Goal: Transaction & Acquisition: Purchase product/service

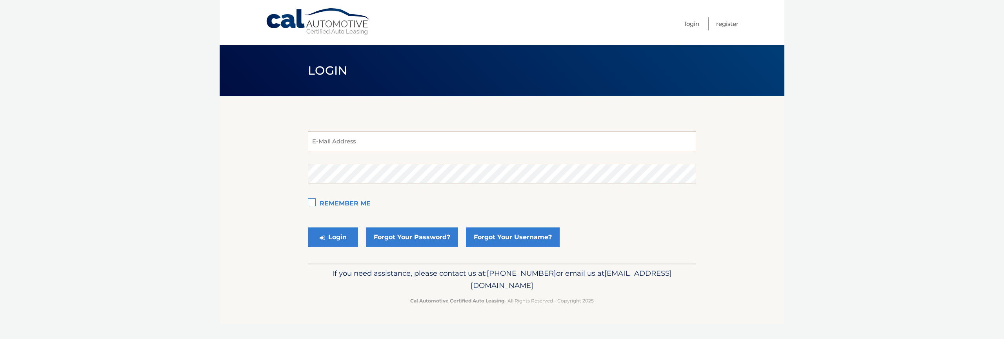
click at [370, 140] on input "email" at bounding box center [502, 141] width 388 height 20
type input "estest@easternstandard.com"
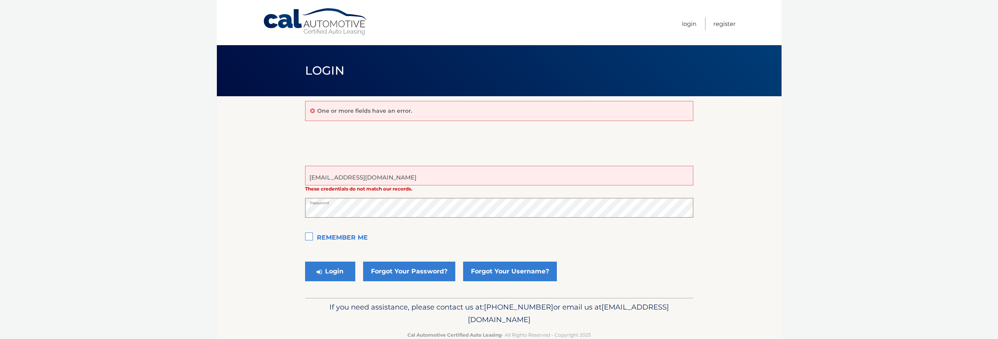
click at [305, 261] on button "Login" at bounding box center [330, 271] width 50 height 20
click at [654, 259] on div "Login Forgot Your Password? Forgot Your Username?" at bounding box center [499, 271] width 388 height 27
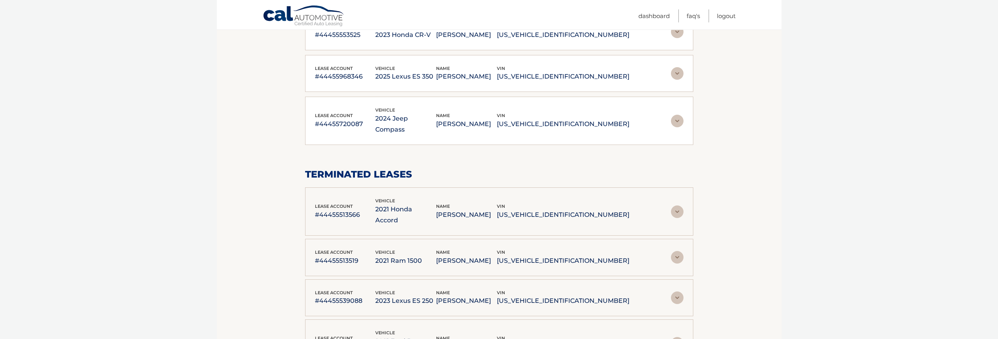
scroll to position [612, 0]
click at [676, 206] on img at bounding box center [677, 212] width 13 height 13
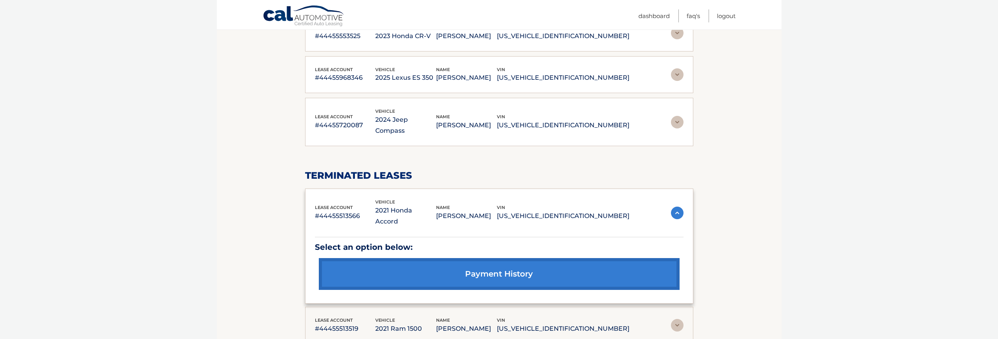
click at [599, 323] on p "1C6SRFBT5MN830143" at bounding box center [563, 328] width 133 height 11
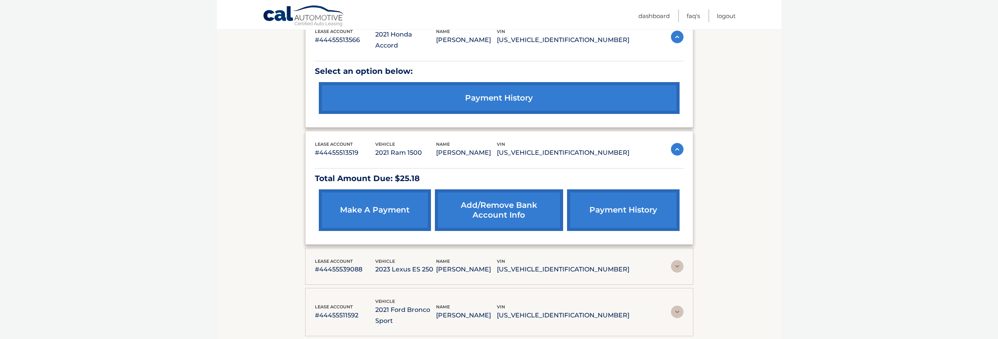
scroll to position [706, 0]
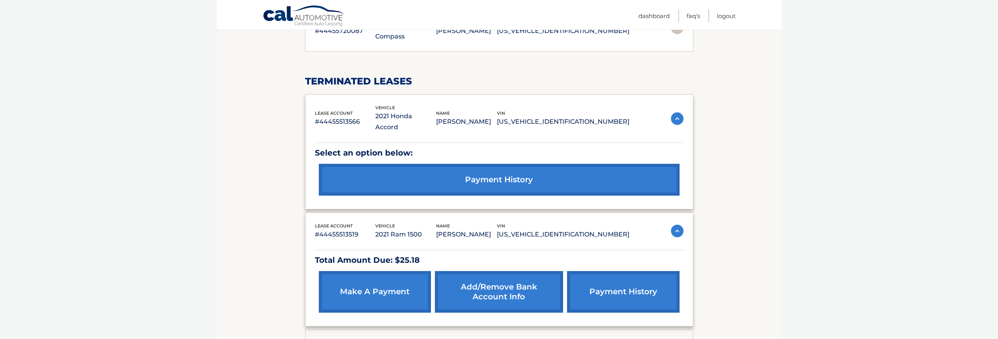
click at [399, 271] on link "make a payment" at bounding box center [375, 292] width 112 height 42
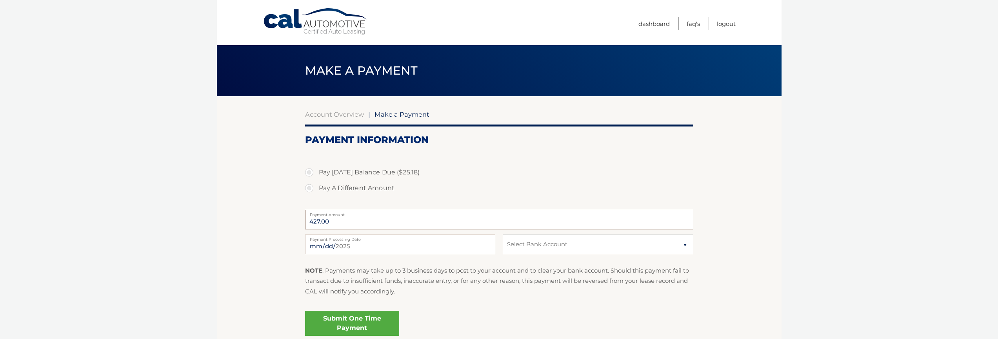
click at [341, 222] on input "427.00" at bounding box center [499, 220] width 388 height 20
drag, startPoint x: 336, startPoint y: 223, endPoint x: 267, endPoint y: 211, distance: 70.6
click at [267, 211] on section "Account Overview | Make a Payment Payment Information Pay [DATE] Balance Due ($…" at bounding box center [499, 221] width 565 height 251
click at [241, 208] on section "Account Overview | Make a Payment Payment Information Pay Today's Balance Due (…" at bounding box center [499, 221] width 565 height 251
drag, startPoint x: 333, startPoint y: 171, endPoint x: 388, endPoint y: 175, distance: 55.0
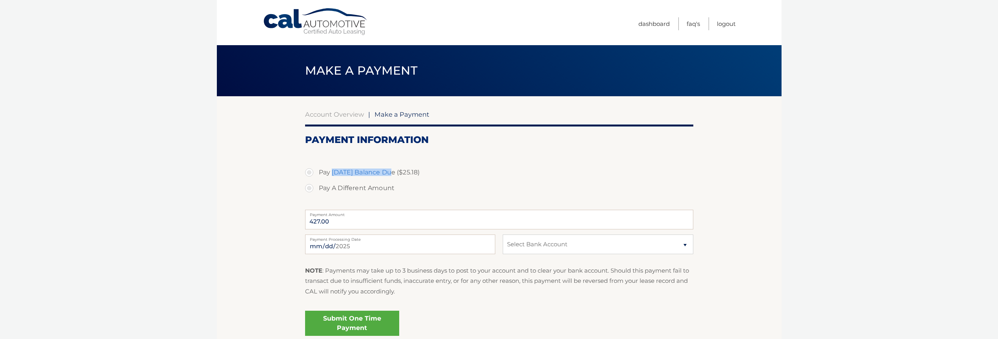
click at [388, 175] on label "Pay Today's Balance Due ($25.18)" at bounding box center [499, 172] width 388 height 16
copy label "Today's Balance D"
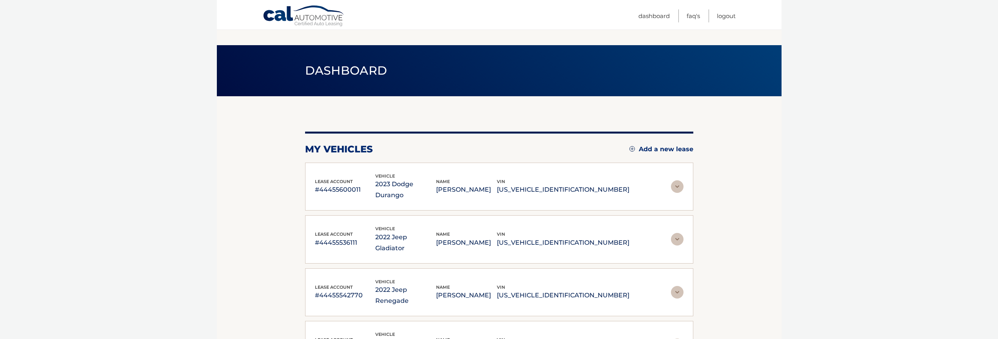
scroll to position [706, 0]
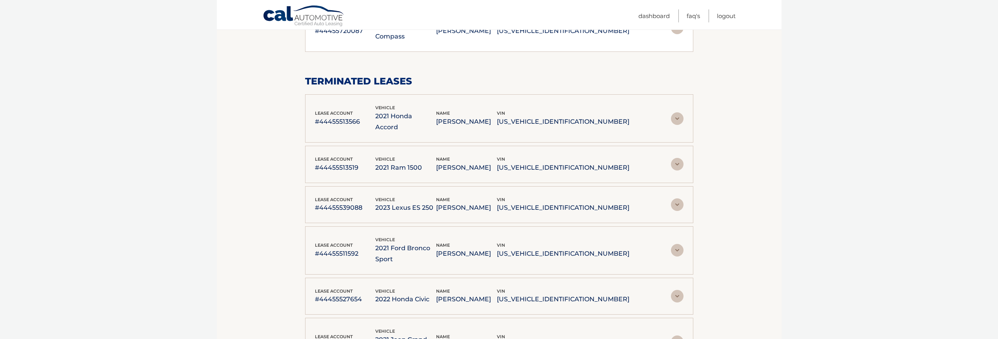
click at [497, 241] on div "name TARA PUCCI" at bounding box center [466, 250] width 61 height 18
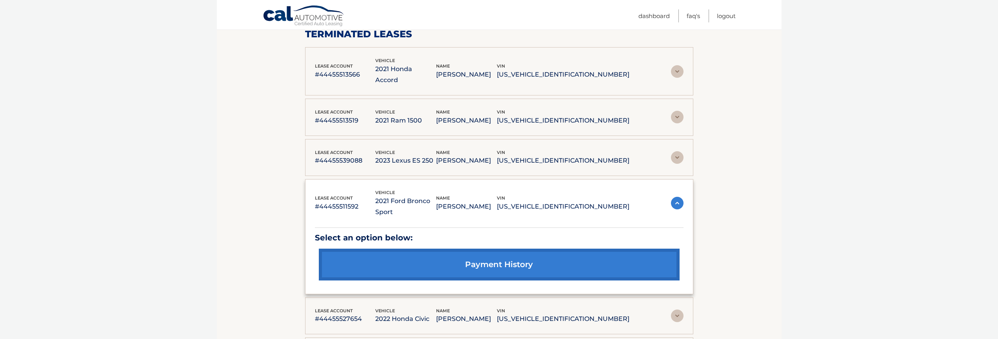
click at [497, 313] on p "WILLIAM FERREIRA" at bounding box center [466, 318] width 61 height 11
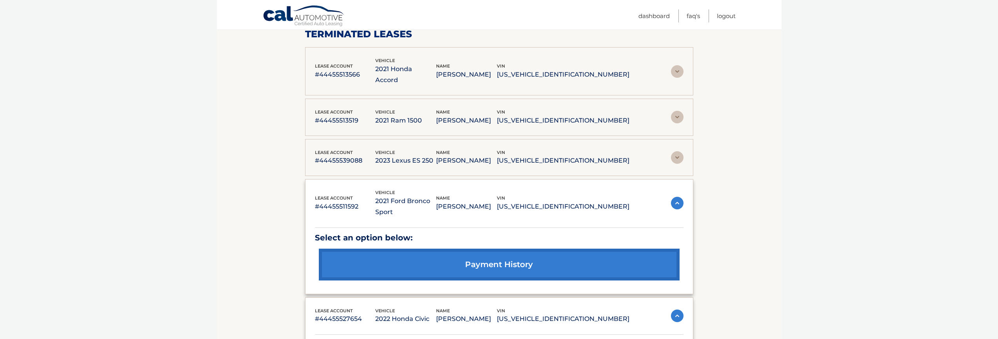
scroll to position [847, 0]
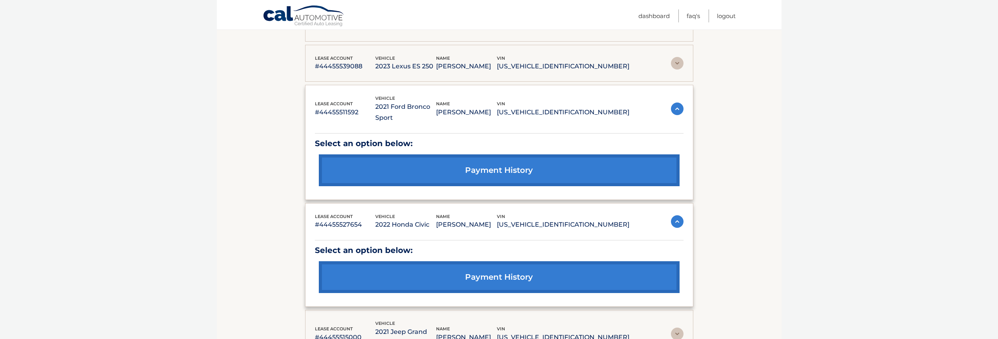
click at [497, 332] on p "JOSEPH DUGARY Jr" at bounding box center [466, 337] width 61 height 11
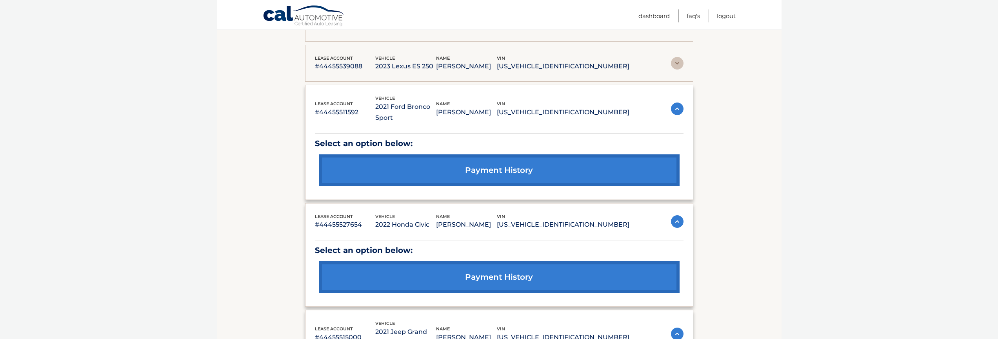
scroll to position [1036, 0]
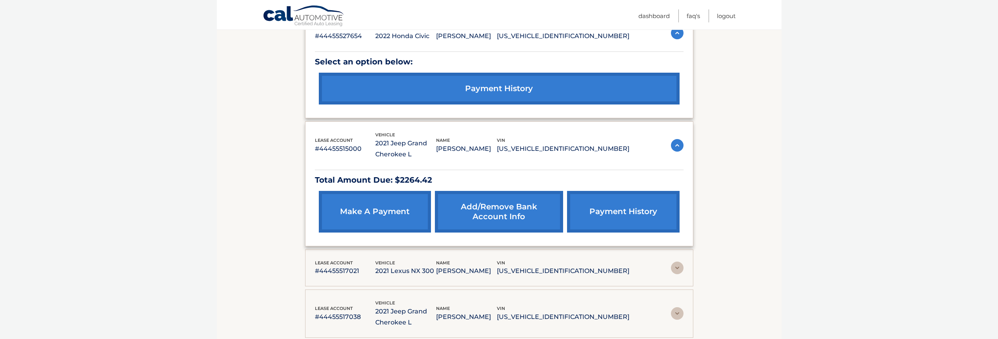
click at [432, 249] on div "lease account #44455517021 vehicle 2021 Lexus NX 300 name EVELINA REKHELIS vin …" at bounding box center [499, 267] width 388 height 37
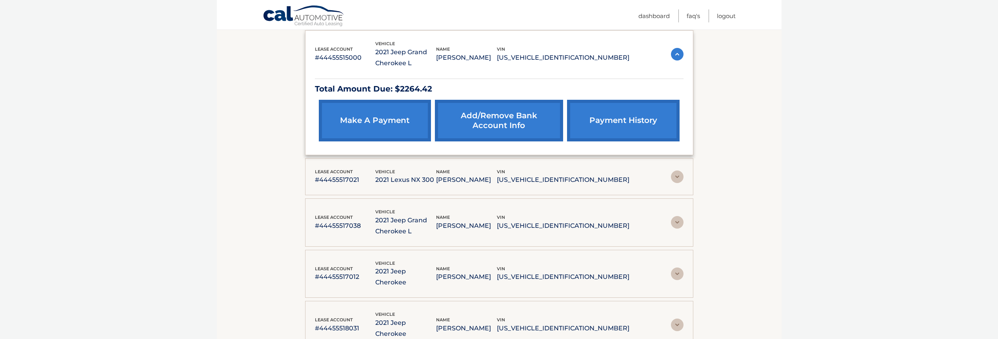
scroll to position [1130, 0]
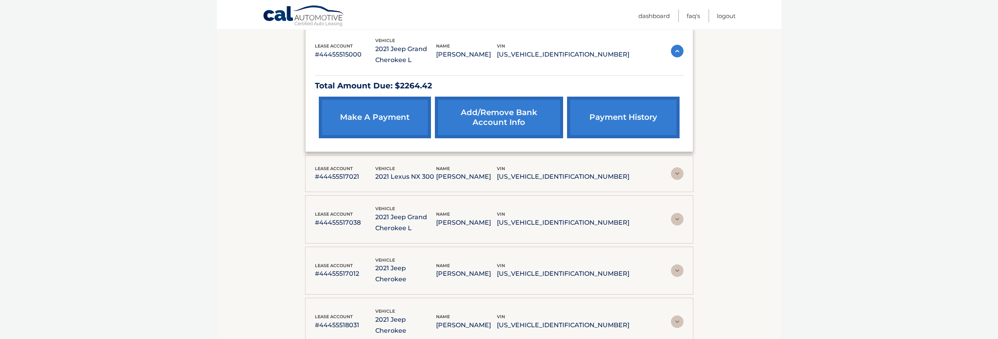
click at [490, 171] on p "EVELINA REKHELIS" at bounding box center [466, 176] width 61 height 11
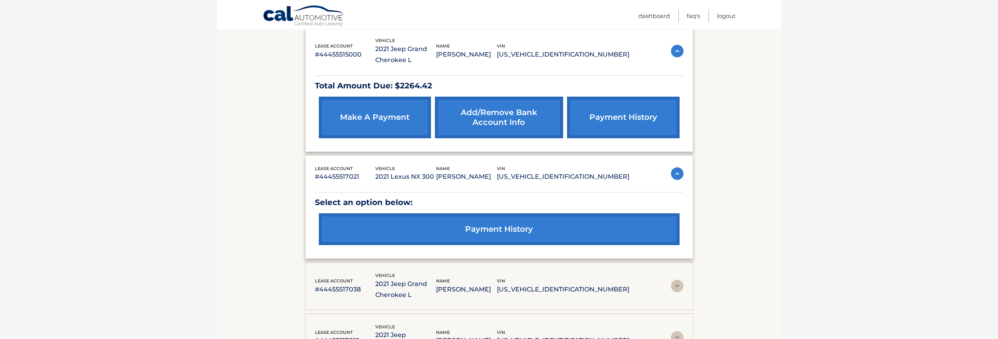
click at [484, 271] on div "lease account #44455517038 vehicle 2021 Jeep Grand Cherokee L name COLLEEN LOFT…" at bounding box center [472, 285] width 315 height 29
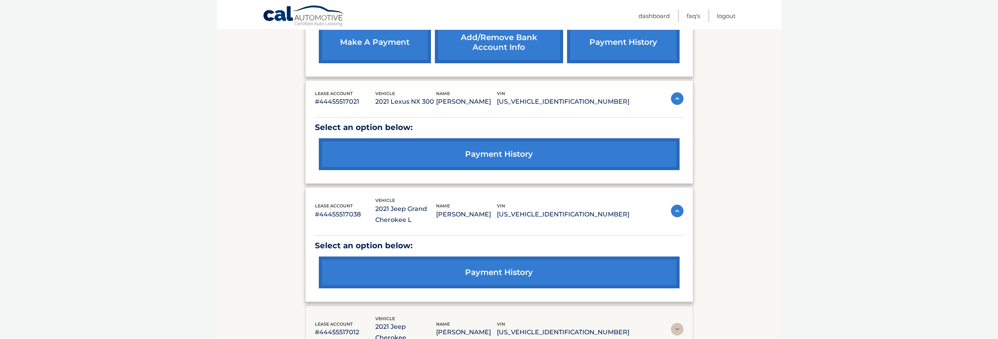
scroll to position [1177, 0]
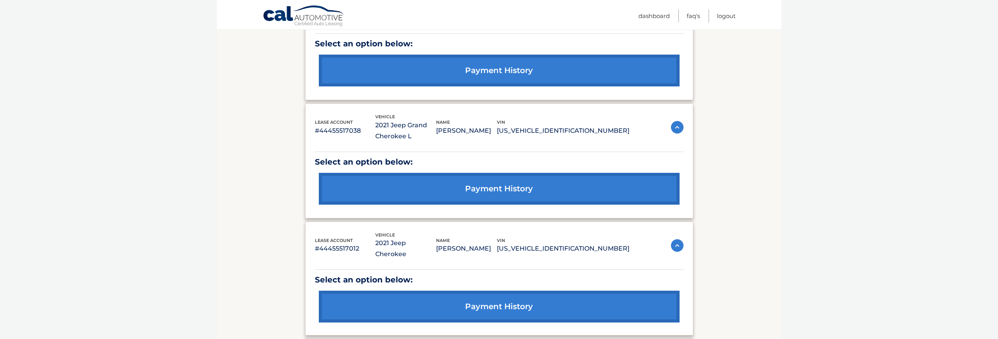
scroll to position [1365, 0]
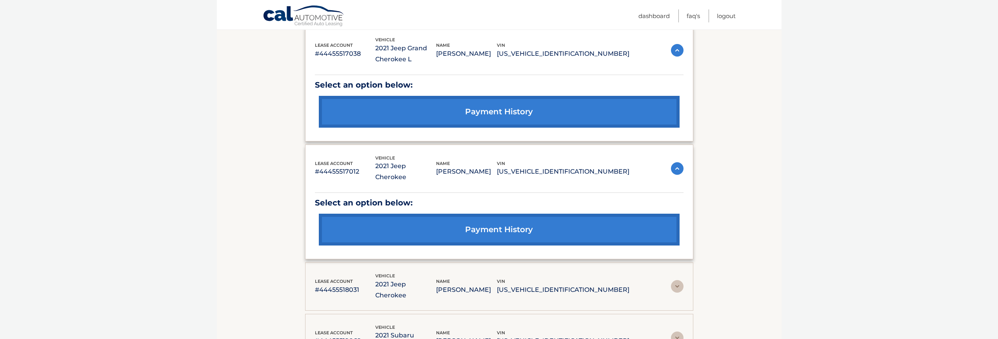
click at [495, 277] on div "name MARIO COCCO" at bounding box center [466, 286] width 61 height 18
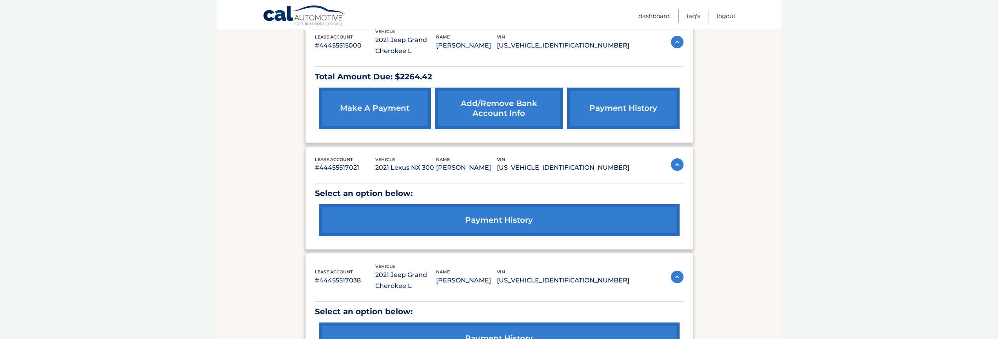
scroll to position [1130, 0]
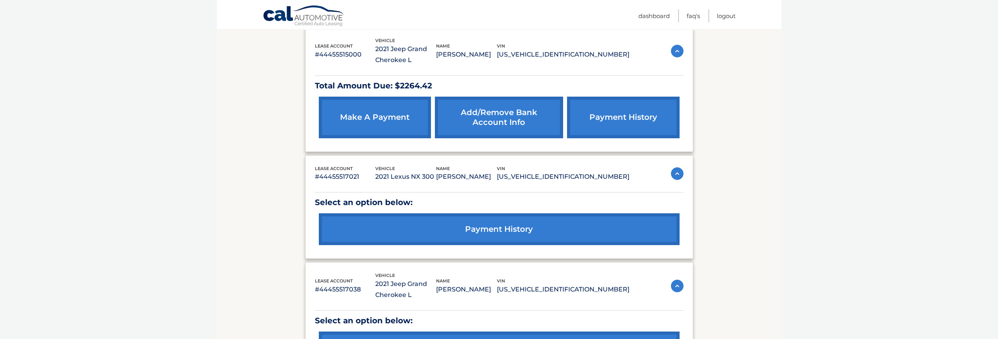
click at [681, 279] on img at bounding box center [677, 285] width 13 height 13
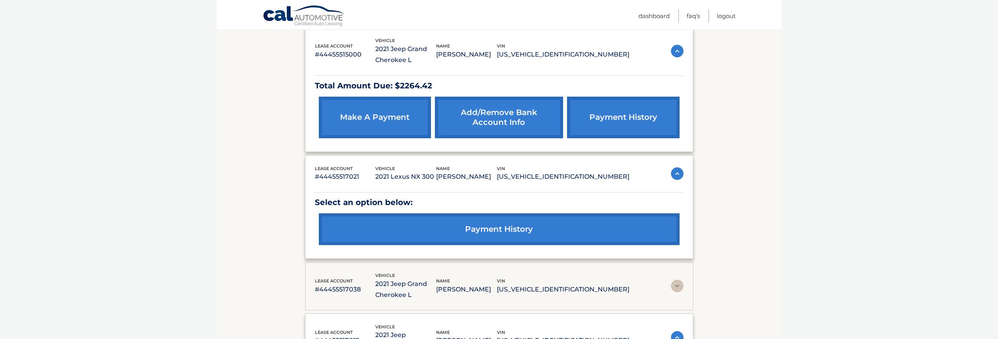
drag, startPoint x: 676, startPoint y: 215, endPoint x: 678, endPoint y: 222, distance: 7.2
click at [678, 323] on div "lease account #44455517012 vehicle 2021 Jeep Cherokee name JOHN PIEHLER vin 1C4…" at bounding box center [499, 337] width 369 height 29
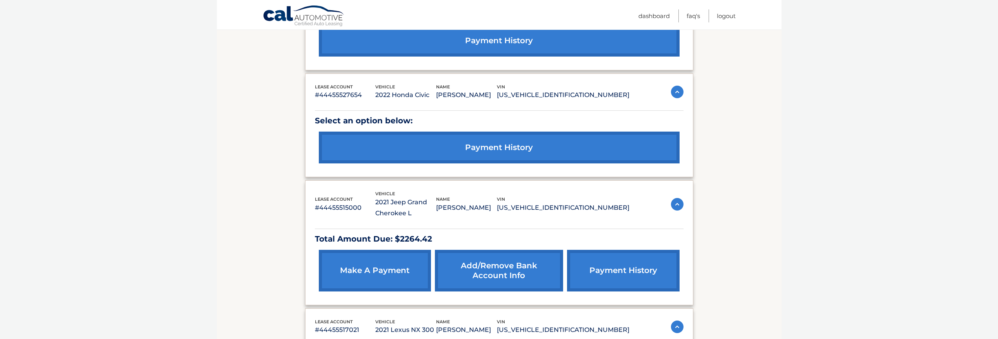
scroll to position [942, 0]
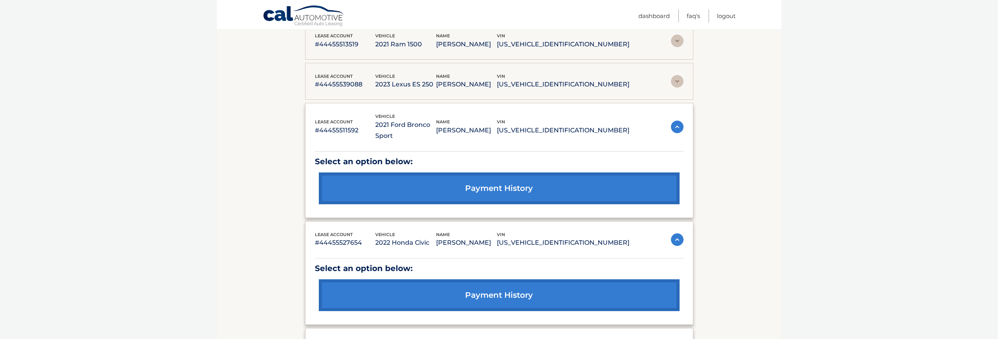
scroll to position [800, 0]
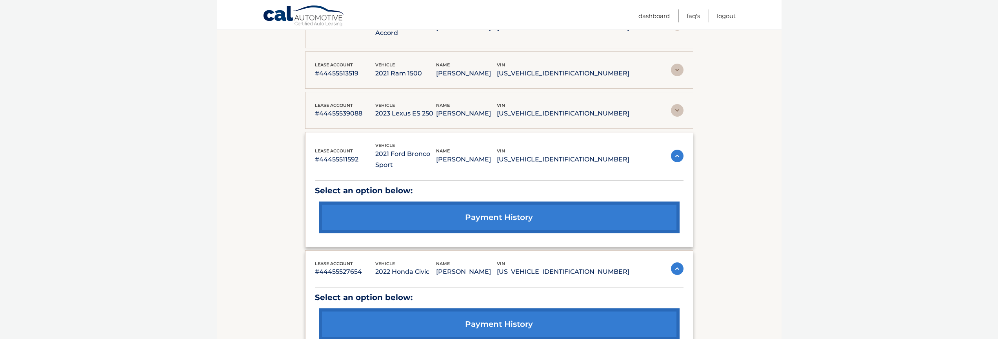
click at [672, 262] on img at bounding box center [677, 268] width 13 height 13
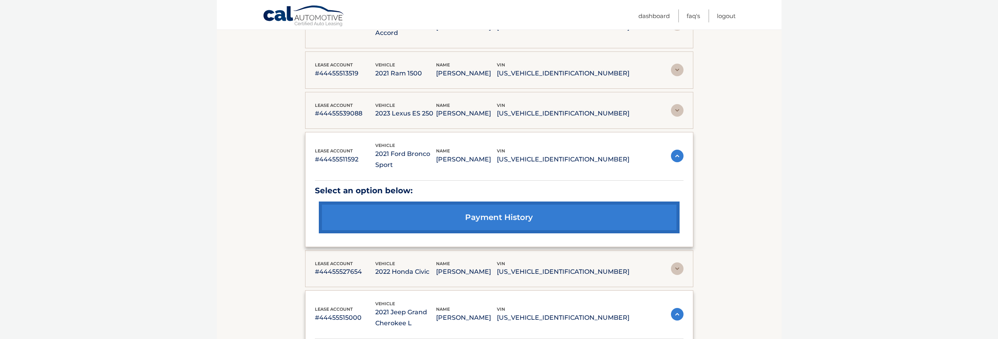
click at [672, 149] on img at bounding box center [677, 155] width 13 height 13
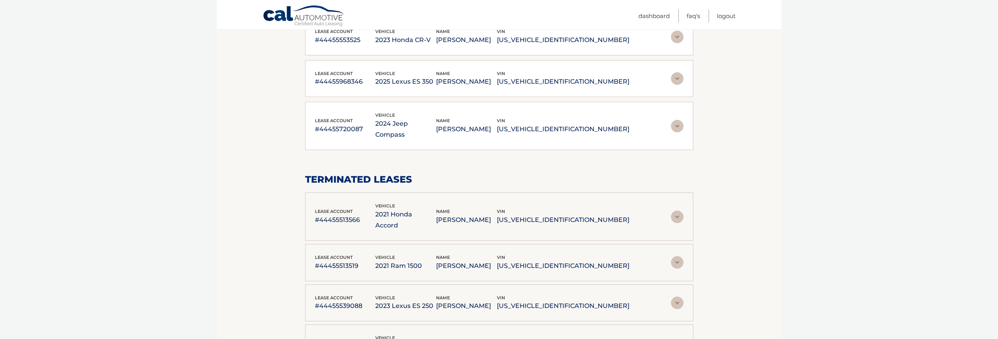
scroll to position [612, 0]
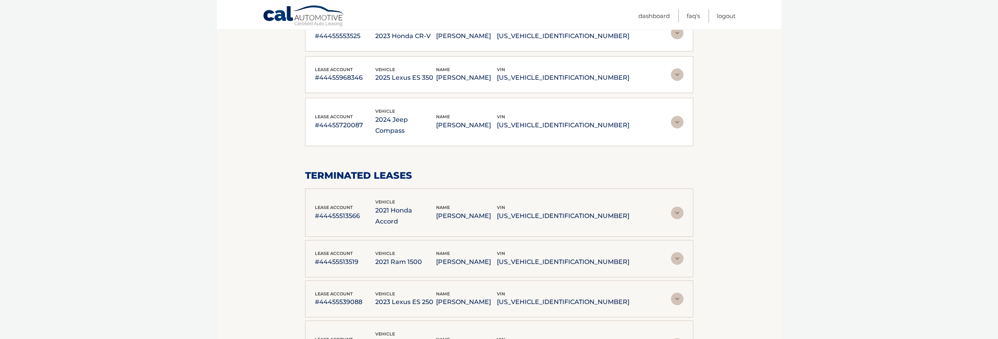
click at [436, 256] on p "2021 Ram 1500" at bounding box center [405, 261] width 61 height 11
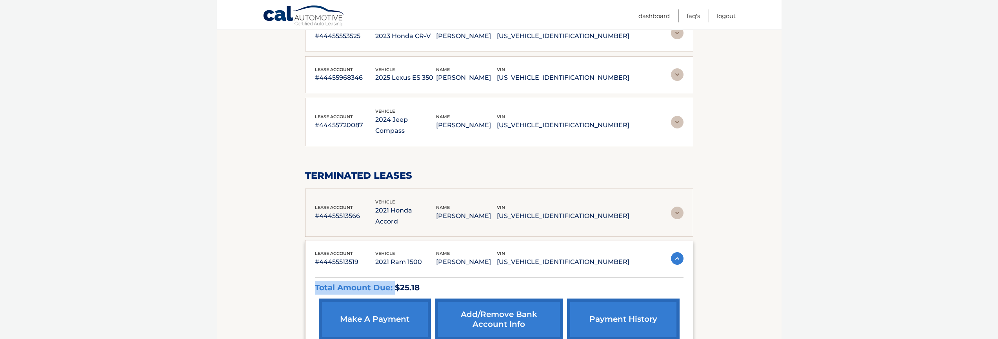
drag, startPoint x: 396, startPoint y: 184, endPoint x: 314, endPoint y: 185, distance: 82.0
click at [314, 240] on div "lease account #44455513519 vehicle 2021 Ram 1500 name BRIAN GRIFFITH vin 1C6SRF…" at bounding box center [499, 297] width 388 height 114
copy p "Total Amount Due:"
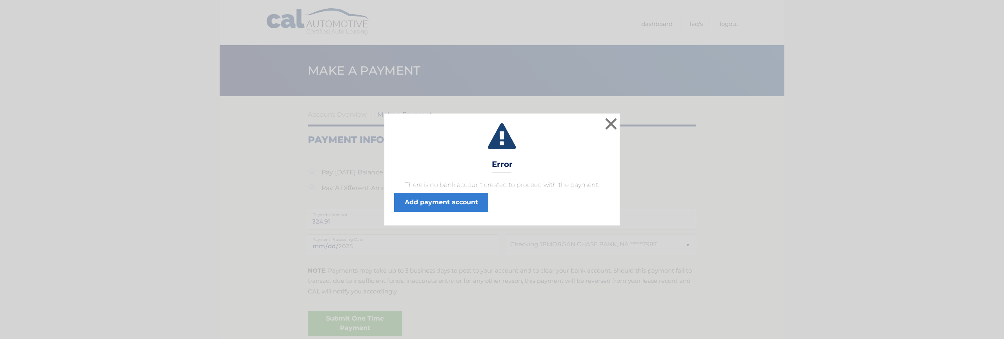
select select "NDUzOThkMjMtMjkwZC00N2ZkLWE4YTUtOTI4YzY5MjVhZjVm"
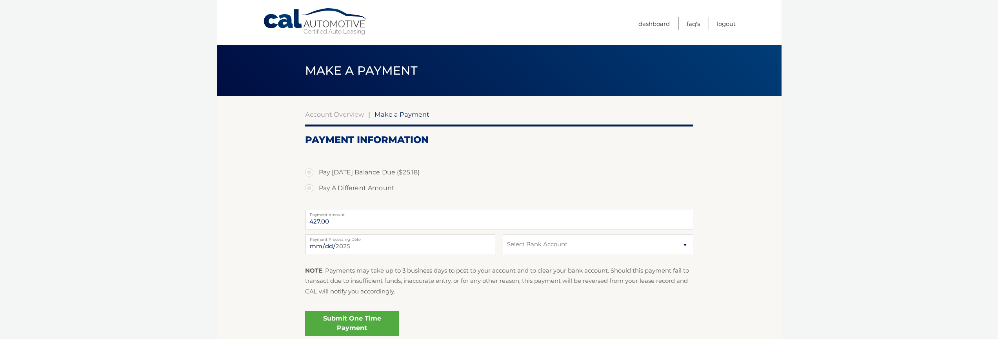
click at [332, 24] on link "Cal Automotive" at bounding box center [316, 22] width 106 height 28
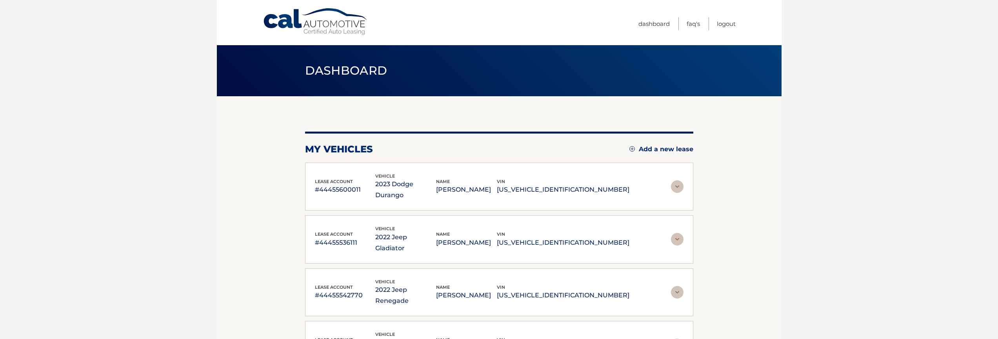
click at [679, 181] on img at bounding box center [677, 186] width 13 height 13
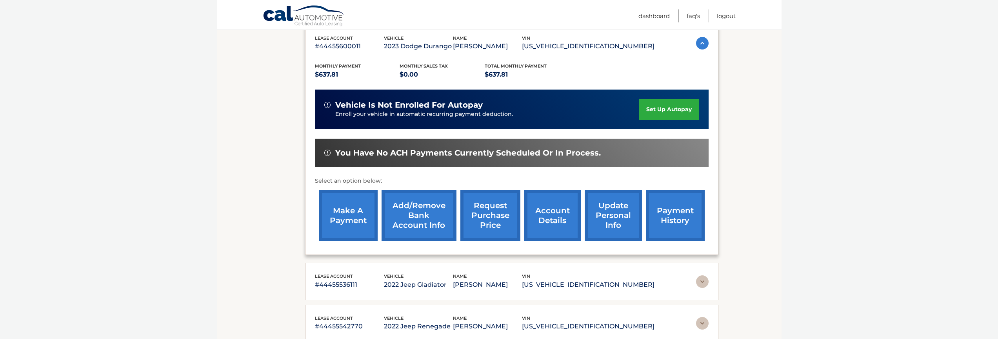
scroll to position [141, 0]
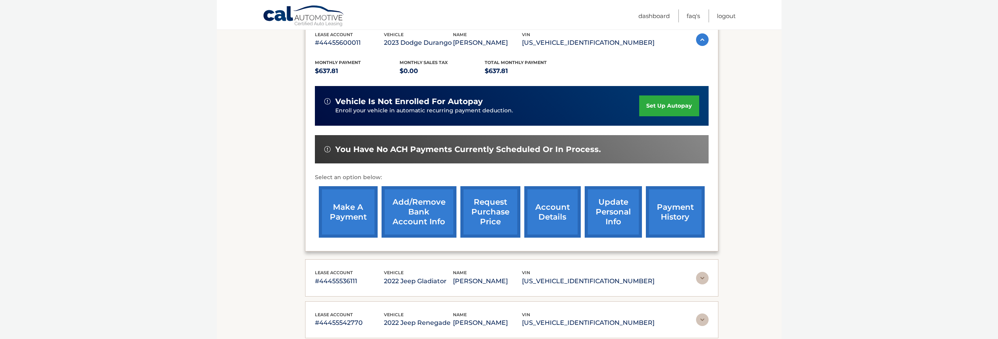
click at [437, 215] on link "Add/Remove bank account info" at bounding box center [419, 211] width 75 height 51
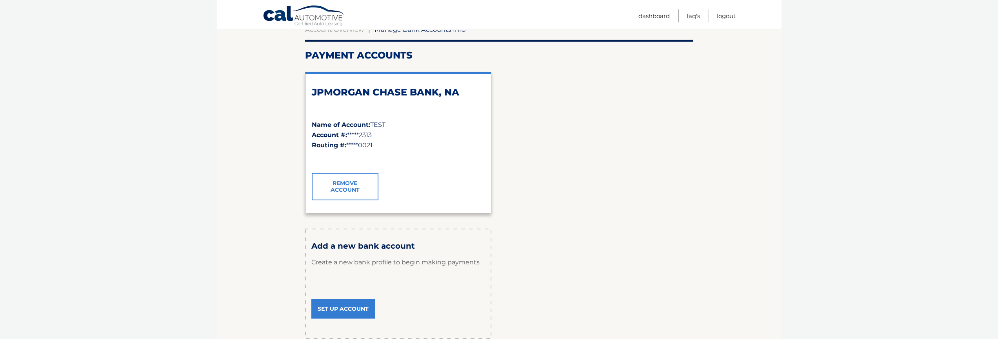
scroll to position [141, 0]
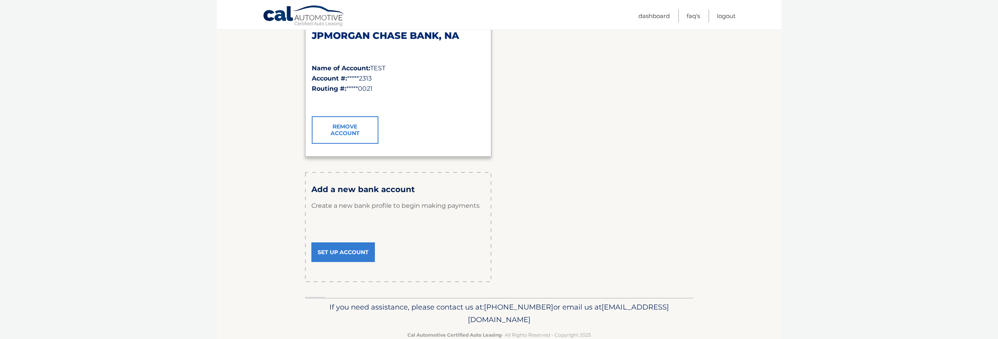
click at [357, 254] on link "Set Up Account" at bounding box center [344, 252] width 64 height 20
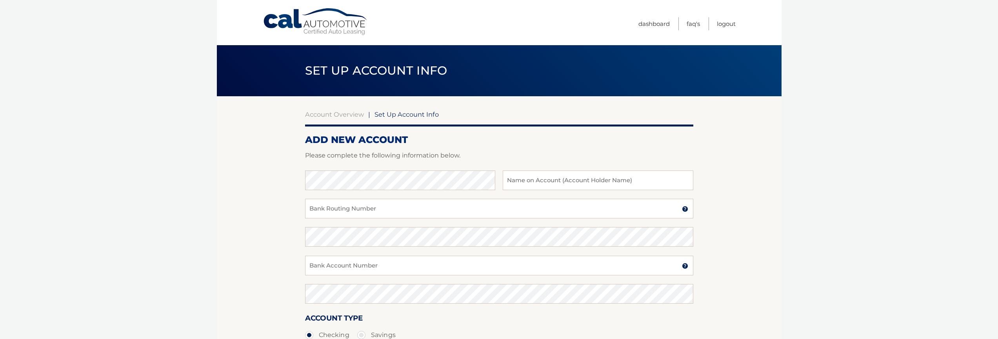
click at [205, 191] on body "Cal Automotive Menu Dashboard FAQ's Logout |" at bounding box center [499, 169] width 998 height 339
